Goal: Obtain resource: Download file/media

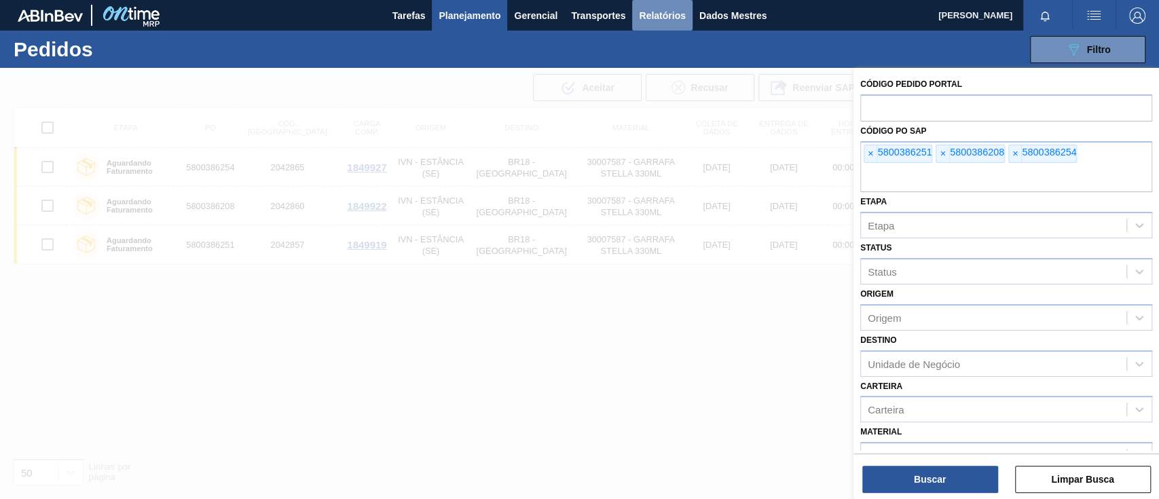
click at [681, 16] on font "Relatórios" at bounding box center [662, 15] width 46 height 11
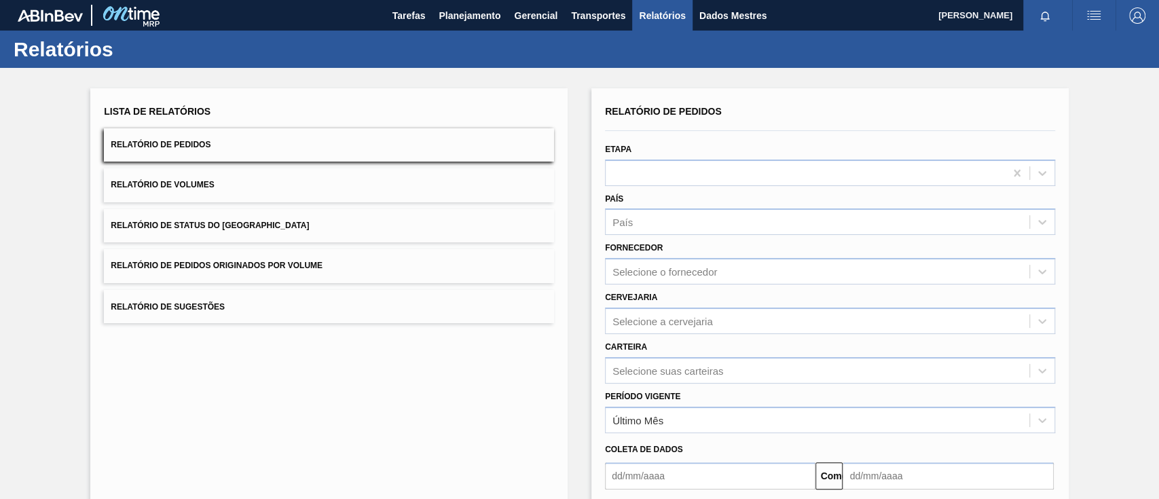
click at [346, 266] on button "Relatório de Pedidos Originados por Volume" at bounding box center [329, 265] width 450 height 33
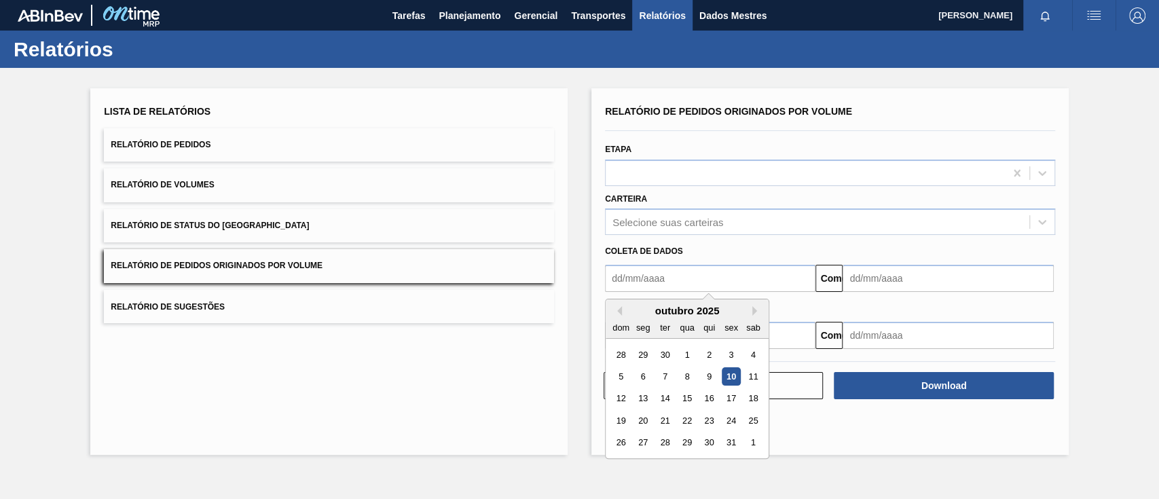
click at [630, 278] on input "text" at bounding box center [710, 278] width 211 height 27
type input "[DATE]"
click at [861, 284] on input "text" at bounding box center [948, 278] width 211 height 27
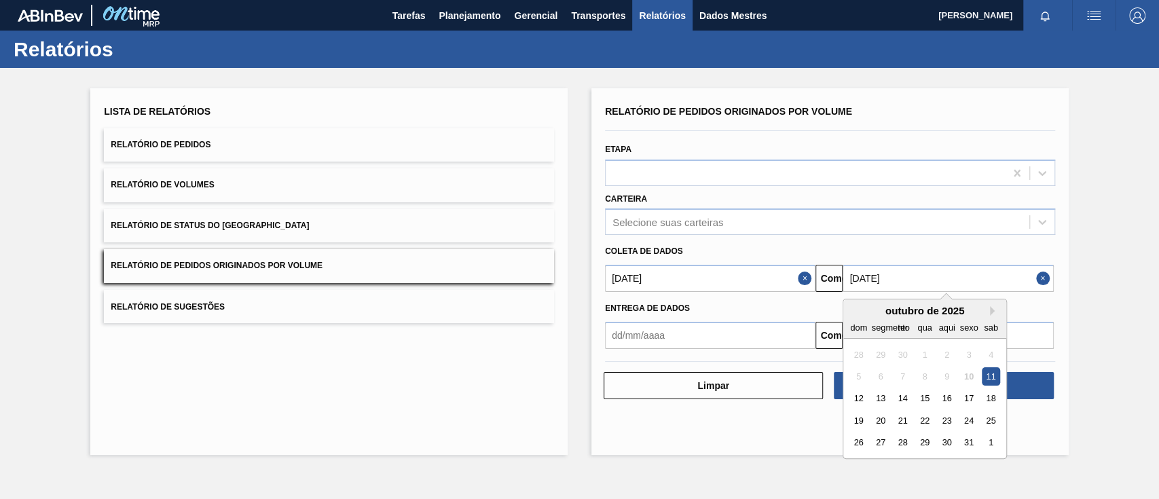
type input "[DATE]"
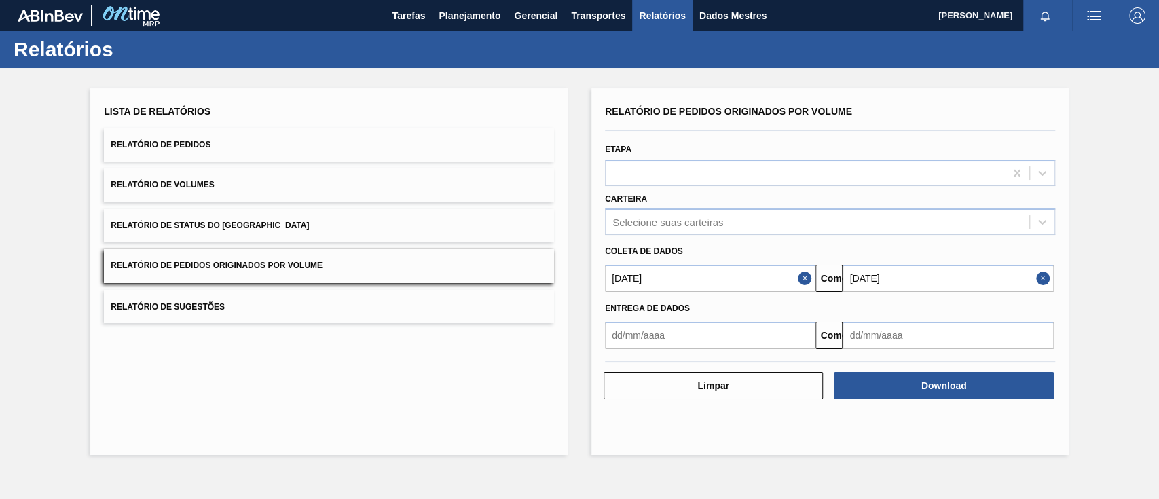
click at [1085, 339] on div "Lista de Relatórios Relatório de Pedidos Relatório de Volumes Relatório de Stat…" at bounding box center [579, 270] width 1159 height 404
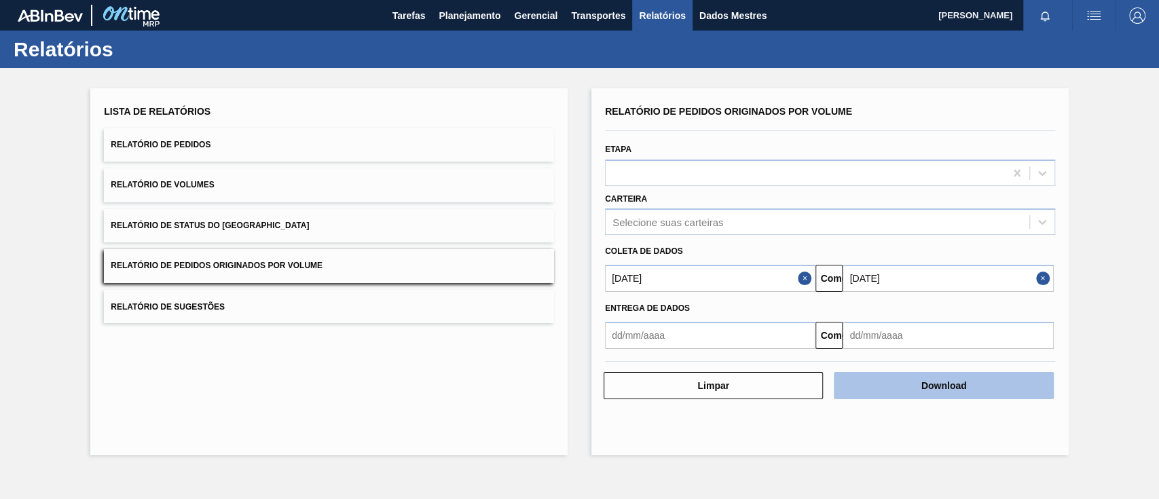
click at [989, 387] on button "Download" at bounding box center [943, 385] width 219 height 27
click at [945, 386] on font "Download" at bounding box center [945, 385] width 46 height 11
